Goal: Task Accomplishment & Management: Manage account settings

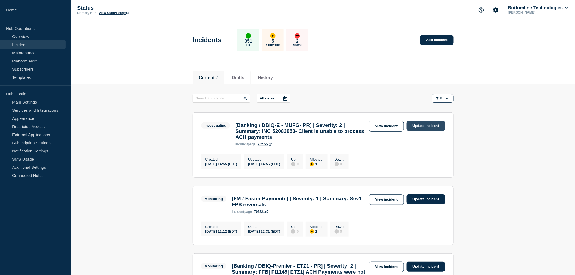
click at [417, 126] on link "Update incident" at bounding box center [425, 126] width 39 height 10
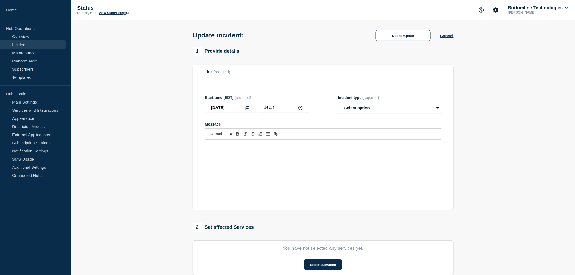
type input "[Banking / DBIQ-E - MUFG- PR] | Severity: 2 | Summary: INC 52083853- Client is …"
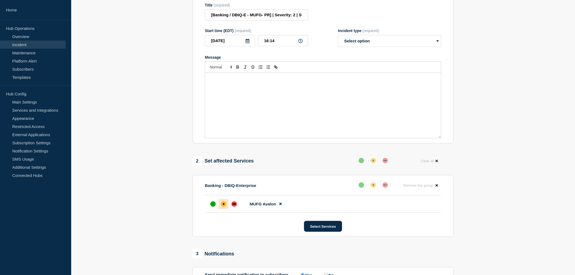
scroll to position [185, 0]
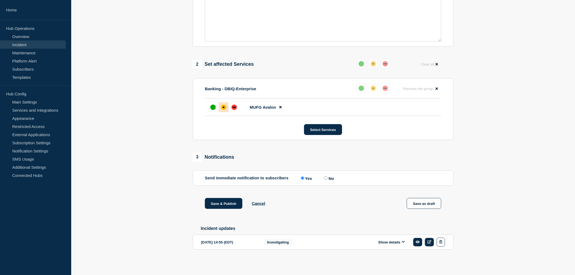
click at [394, 242] on button "Show details" at bounding box center [391, 242] width 30 height 5
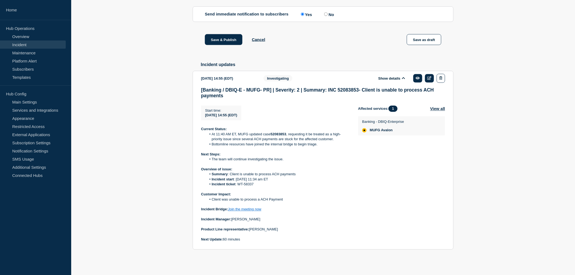
scroll to position [349, 0]
click at [200, 127] on section "[DATE] 14:55 (EDT) Show details Investigating [Banking / DBIQ-E - MUFG- PR] | S…" at bounding box center [323, 160] width 261 height 179
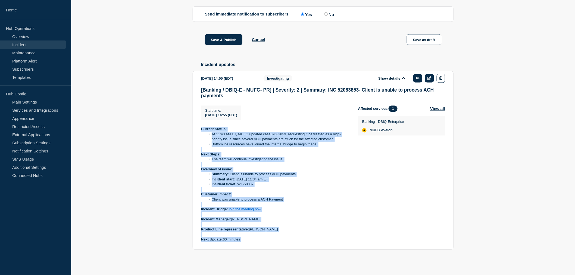
drag, startPoint x: 200, startPoint y: 127, endPoint x: 275, endPoint y: 242, distance: 136.7
click at [275, 242] on section "[DATE] 14:55 (EDT) Show details Investigating [Banking / DBIQ-E - MUFG- PR] | S…" at bounding box center [323, 160] width 261 height 179
copy div "Current Status: At 11:40 AM ET, MUFG updated case 52083853 , requesting it be t…"
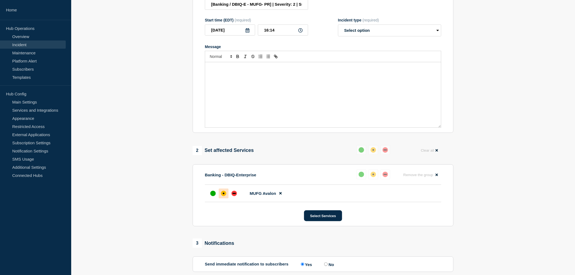
scroll to position [17, 0]
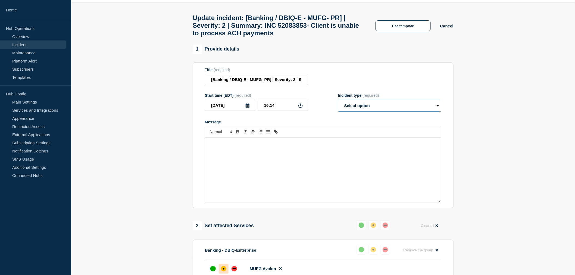
click at [361, 107] on select "Select option Investigating Identified Monitoring Resolved" at bounding box center [389, 106] width 103 height 12
select select "investigating"
click at [338, 104] on select "Select option Investigating Identified Monitoring Resolved" at bounding box center [389, 106] width 103 height 12
click at [221, 153] on div "Message" at bounding box center [323, 169] width 236 height 65
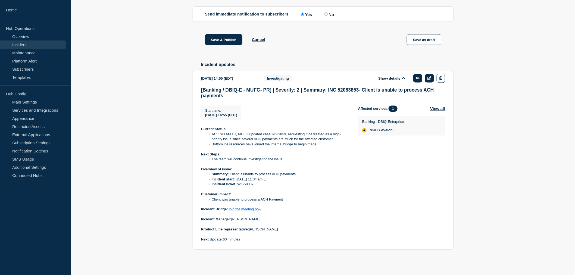
scroll to position [349, 0]
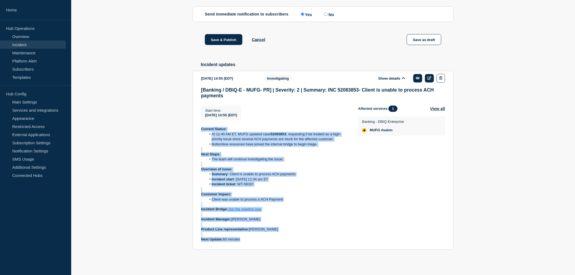
drag, startPoint x: 249, startPoint y: 239, endPoint x: 199, endPoint y: 127, distance: 122.5
click at [199, 127] on section "[DATE] 14:55 (EDT) Show details Investigating [Banking / DBIQ-E - MUFG- PR] | S…" at bounding box center [323, 160] width 261 height 179
copy div "Current Status: At 11:40 AM ET, MUFG updated case 52083853 , requesting it be t…"
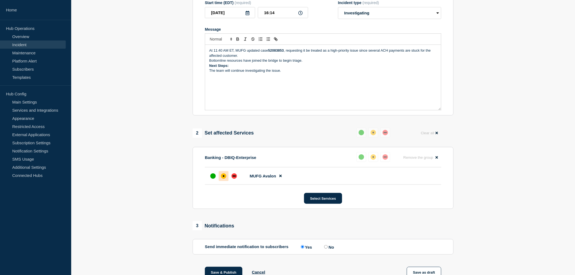
scroll to position [48, 0]
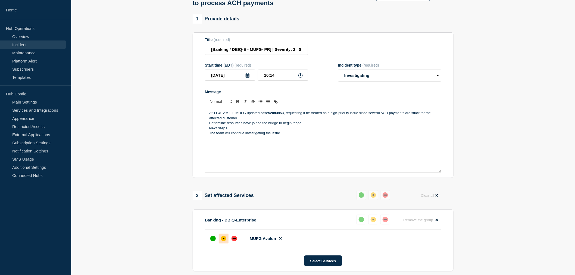
drag, startPoint x: 287, startPoint y: 139, endPoint x: 208, endPoint y: 115, distance: 82.5
click at [208, 115] on div "At 11:40 AM ET, MUFG updated case 52083853 , requesting it be treated as a high…" at bounding box center [323, 139] width 236 height 65
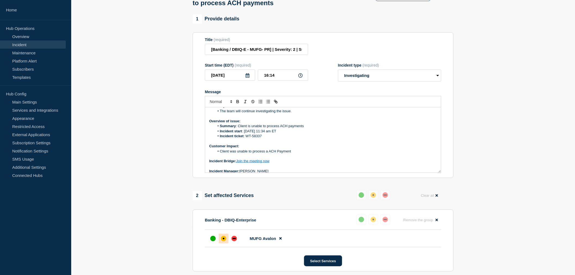
scroll to position [0, 0]
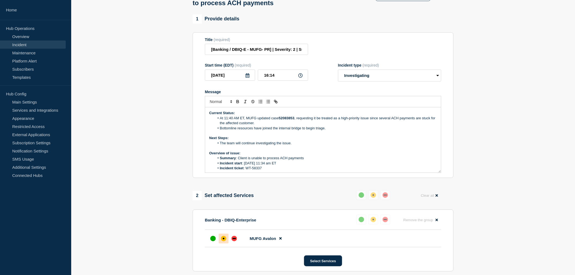
click at [243, 121] on li "At 11:40 AM ET, MUFG updated case 52083853 , requesting it be treated as a high…" at bounding box center [326, 121] width 222 height 10
drag, startPoint x: 292, startPoint y: 148, endPoint x: 242, endPoint y: 148, distance: 50.0
click at [242, 146] on li "The team will continue investigating the issue." at bounding box center [326, 143] width 222 height 5
copy li "continue investigating the issue."
drag, startPoint x: 327, startPoint y: 132, endPoint x: 254, endPoint y: 133, distance: 73.3
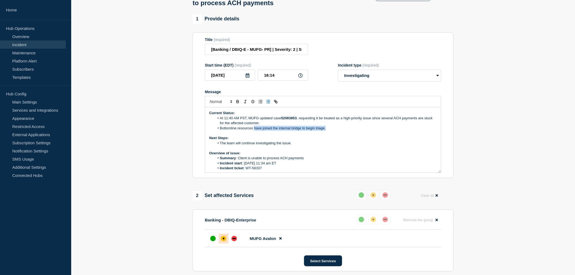
click at [254, 131] on li "Bottomline resources have joined the internal bridge to begin triage." at bounding box center [326, 128] width 222 height 5
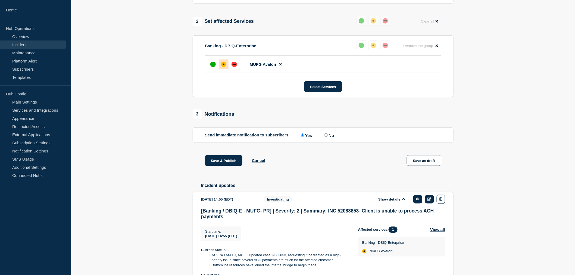
scroll to position [229, 0]
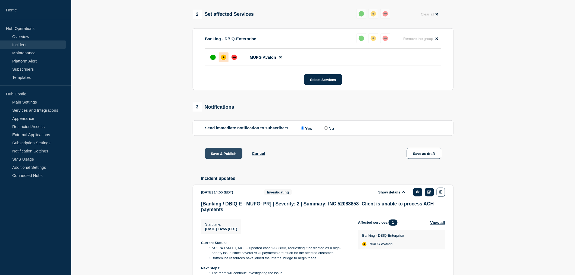
click at [219, 158] on button "Save & Publish" at bounding box center [223, 153] width 37 height 11
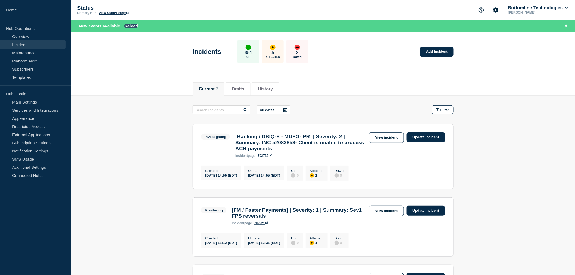
click at [132, 26] on button "Reload" at bounding box center [131, 26] width 14 height 5
